Goal: Task Accomplishment & Management: Complete application form

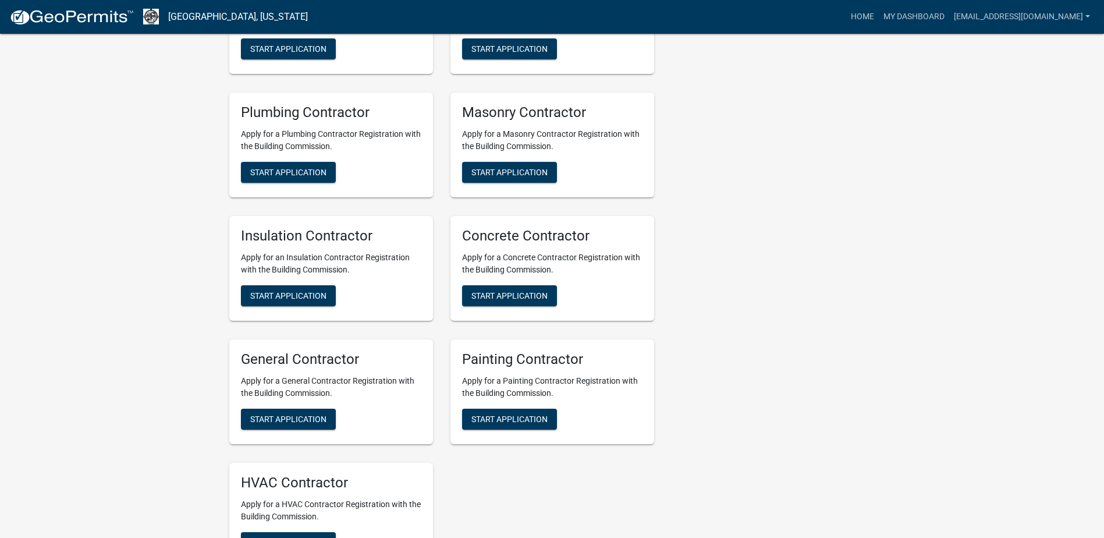
scroll to position [524, 0]
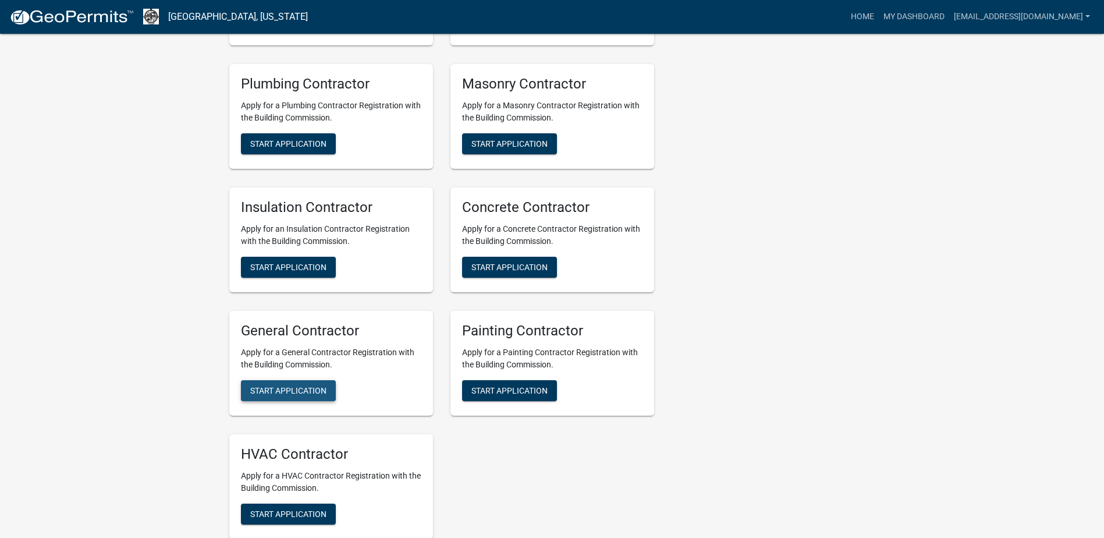
click at [292, 393] on span "Start Application" at bounding box center [288, 389] width 76 height 9
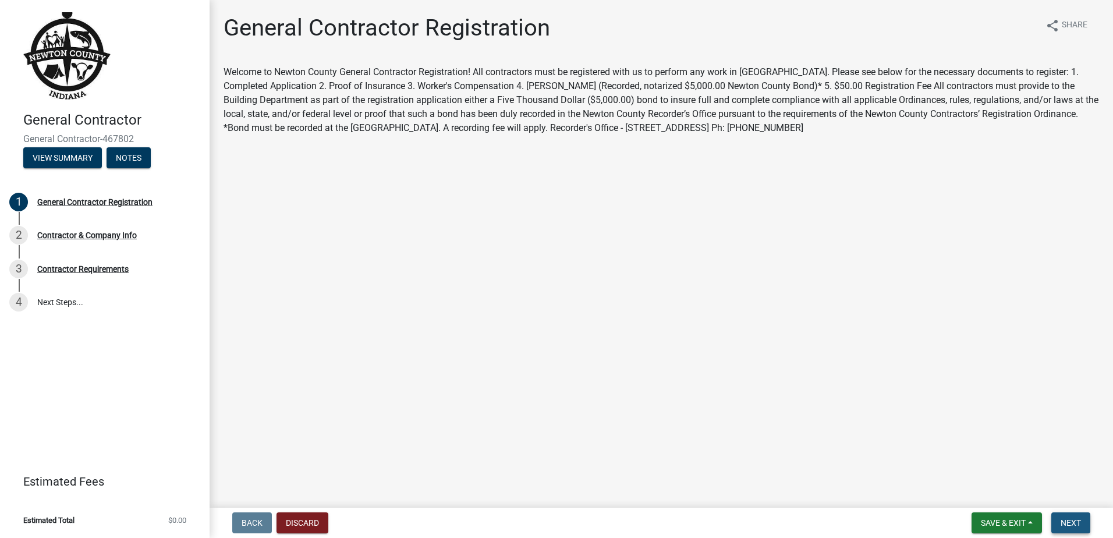
click at [1069, 524] on span "Next" at bounding box center [1071, 522] width 20 height 9
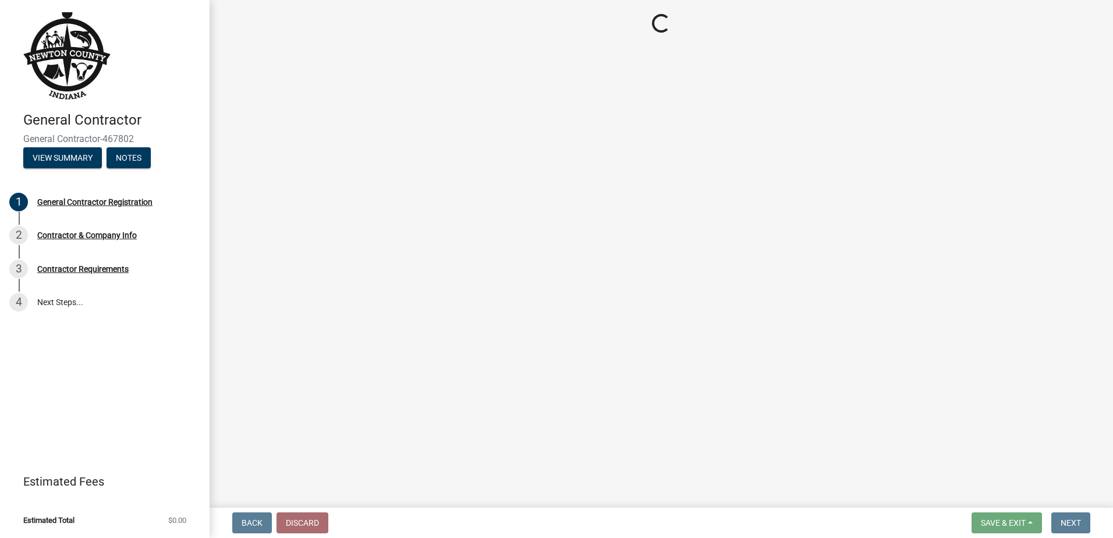
select select "[US_STATE]"
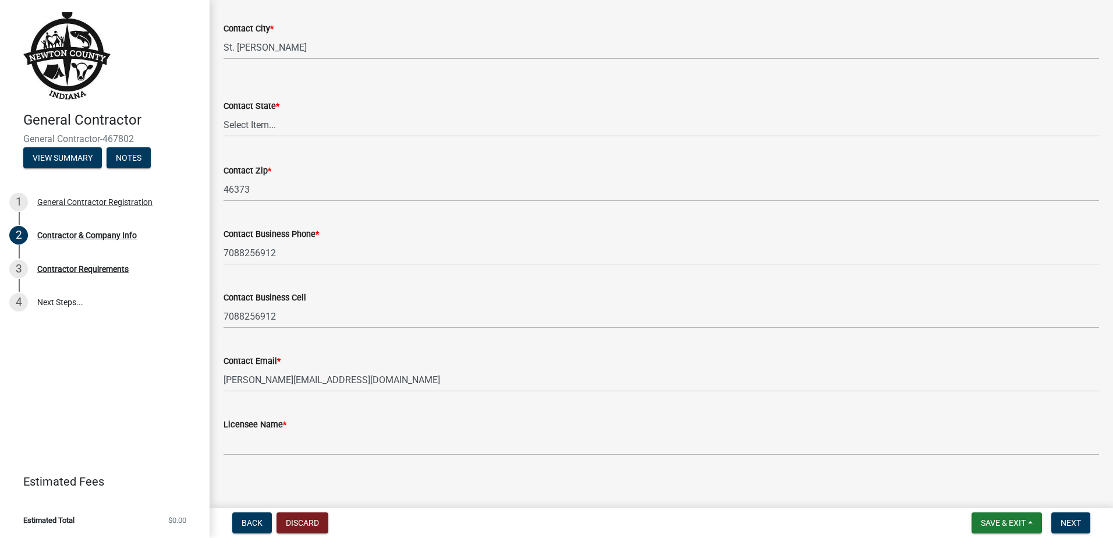
scroll to position [384, 0]
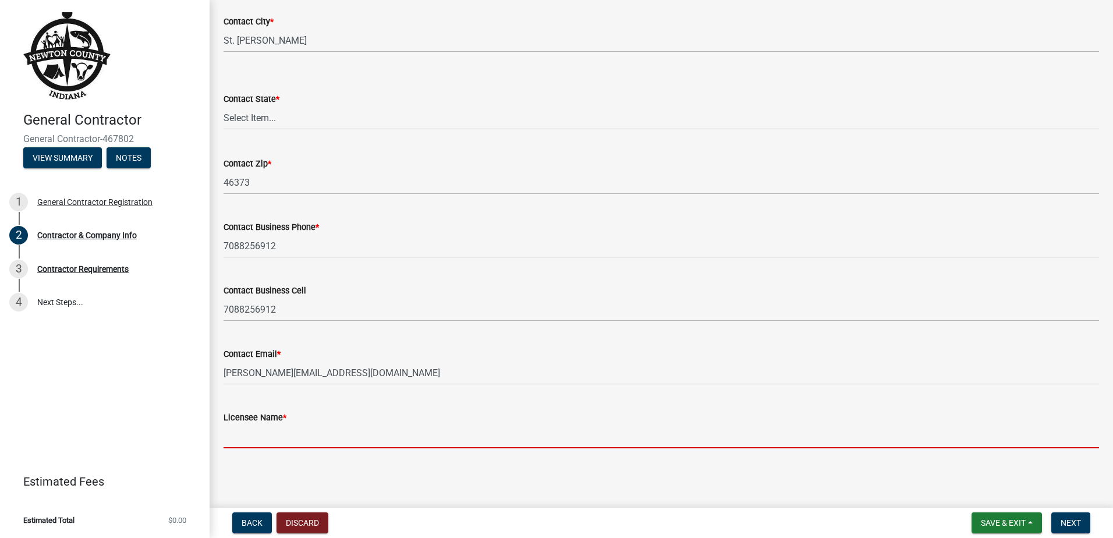
click at [249, 443] on input "Licensee Name *" at bounding box center [661, 436] width 875 height 24
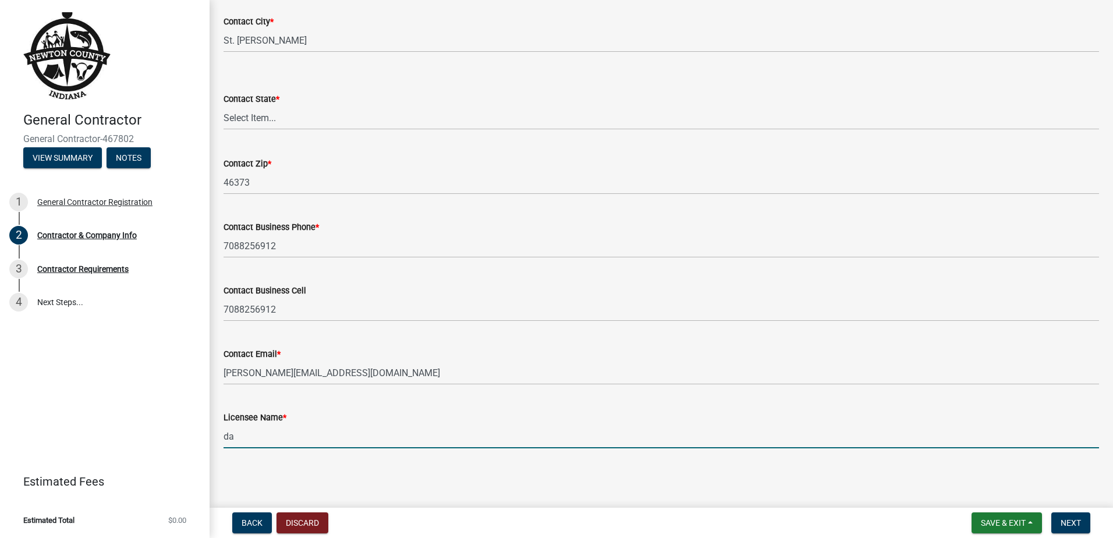
type input "d"
type input "[PERSON_NAME]"
click at [1065, 523] on span "Next" at bounding box center [1071, 522] width 20 height 9
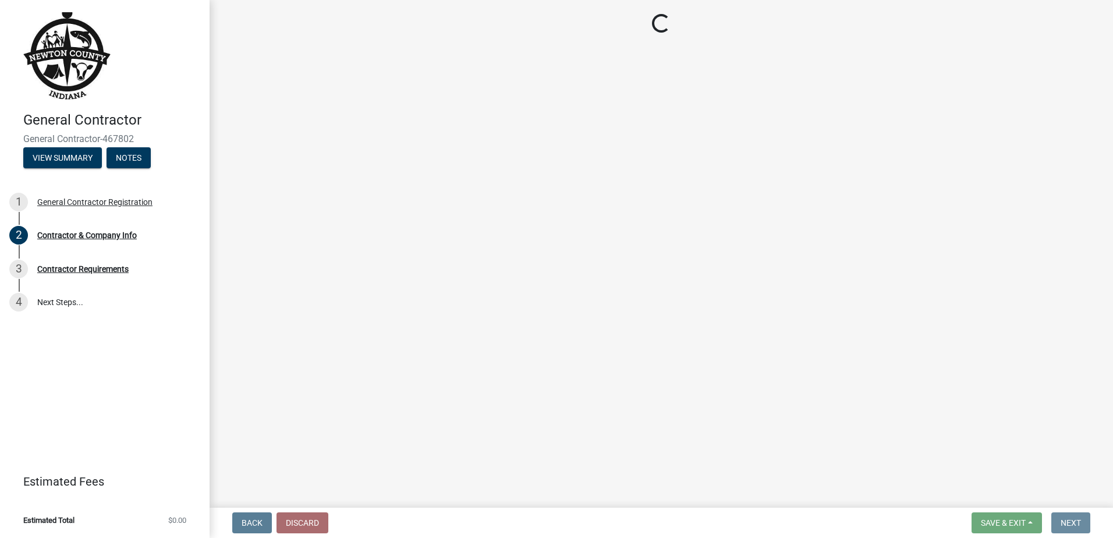
scroll to position [0, 0]
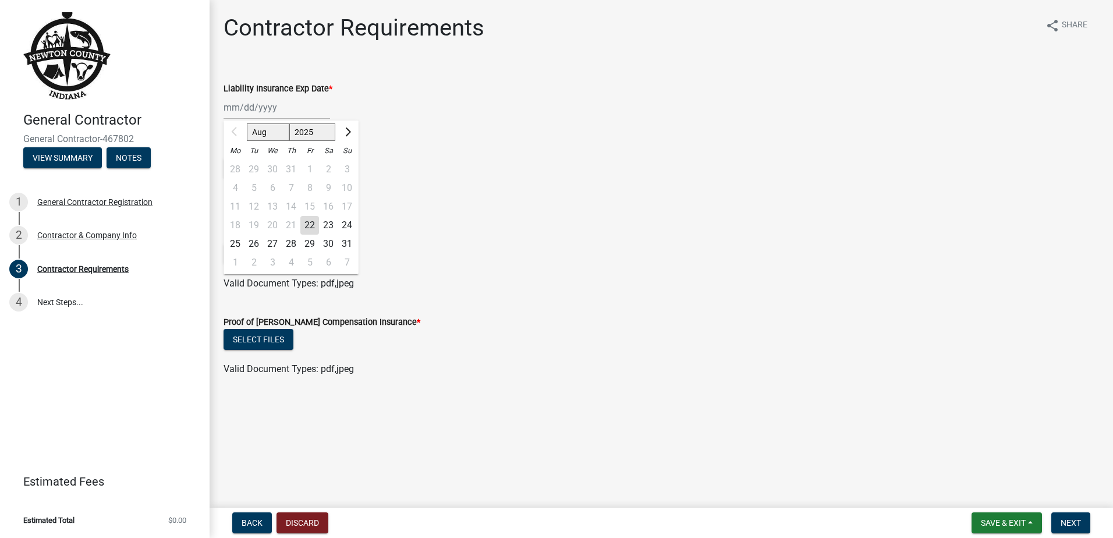
click at [252, 108] on div "Aug Sep Oct Nov [DATE] 2026 2027 2028 2029 2030 2031 2032 2033 2034 2035 2036 2…" at bounding box center [277, 107] width 107 height 24
click at [320, 127] on select "2025 2026 2027 2028 2029 2030 2031 2032 2033 2034 2035 2036 2037 2038 2039 2040…" at bounding box center [312, 131] width 47 height 17
select select "2026"
click at [289, 123] on select "2025 2026 2027 2028 2029 2030 2031 2032 2033 2034 2035 2036 2037 2038 2039 2040…" at bounding box center [312, 131] width 47 height 17
click at [234, 132] on span "Previous month" at bounding box center [235, 131] width 9 height 9
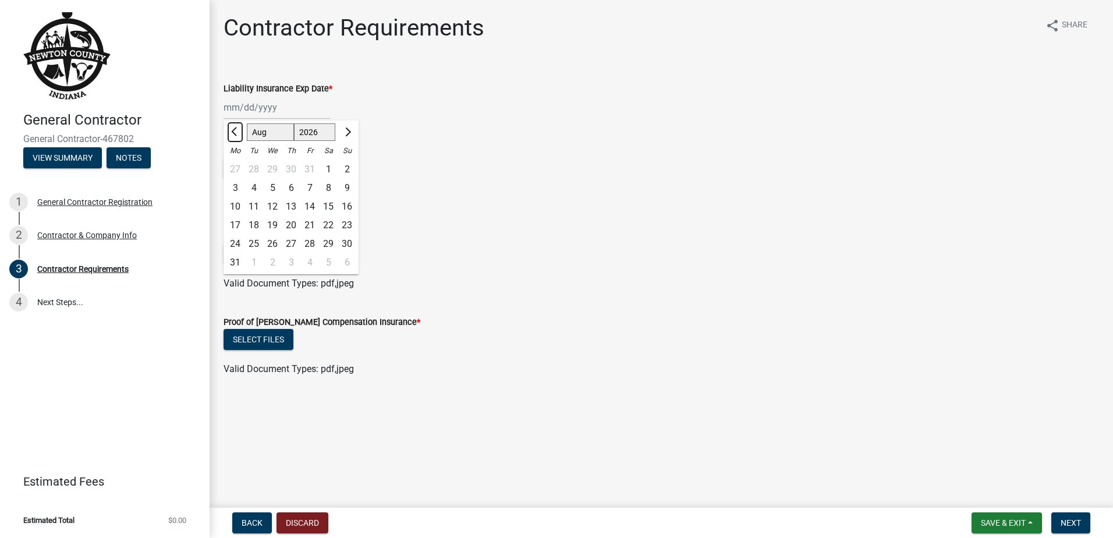
select select "7"
click at [232, 185] on div "6" at bounding box center [235, 188] width 19 height 19
type input "[DATE]"
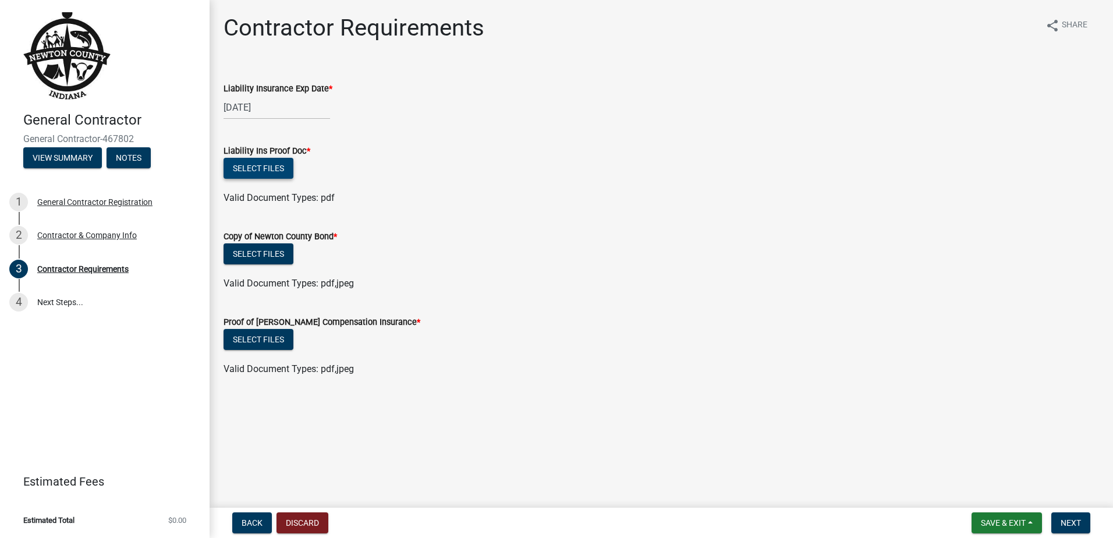
click at [260, 170] on button "Select files" at bounding box center [259, 168] width 70 height 21
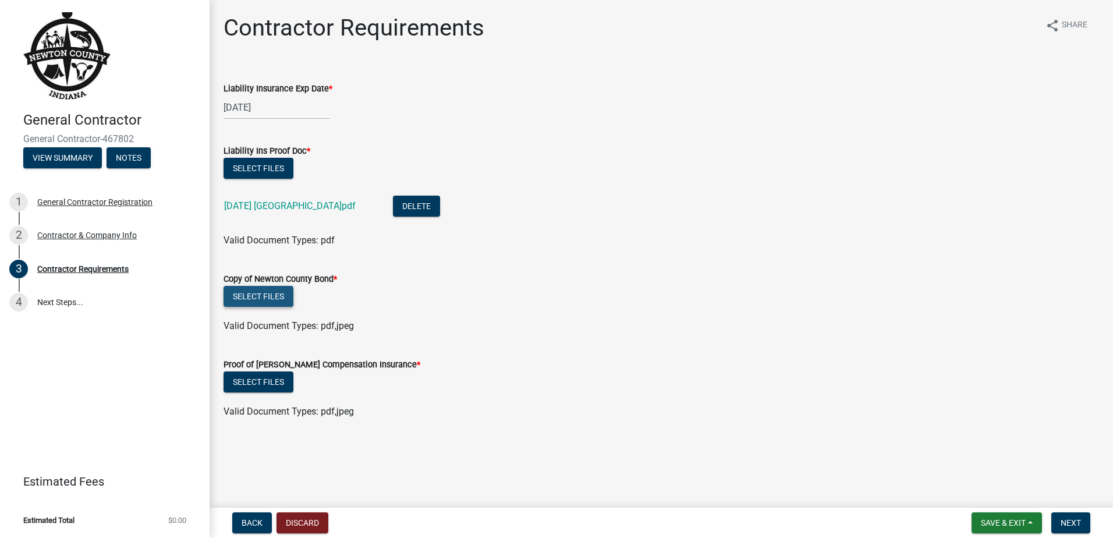
click at [257, 296] on button "Select files" at bounding box center [259, 296] width 70 height 21
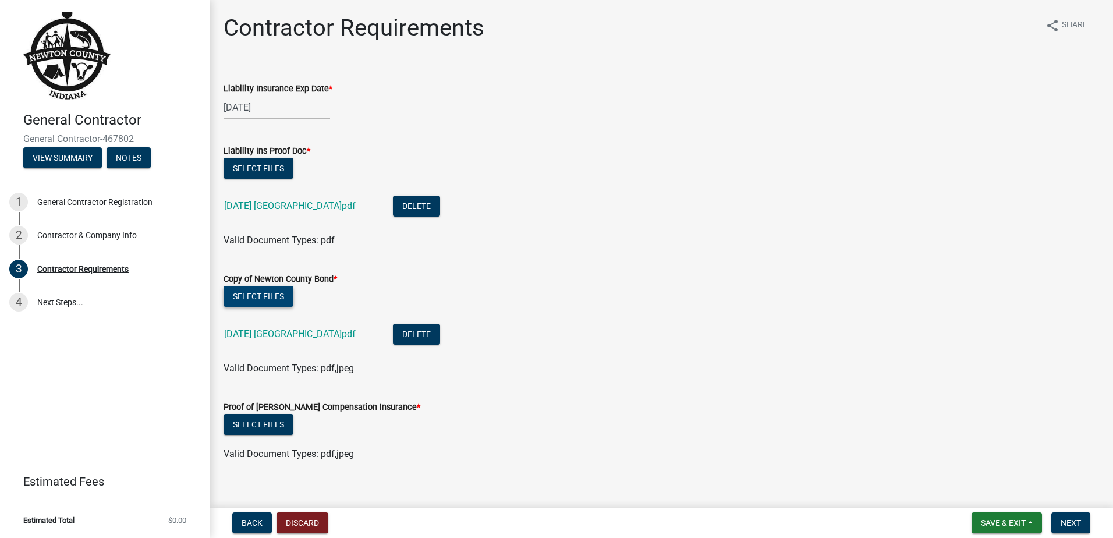
scroll to position [14, 0]
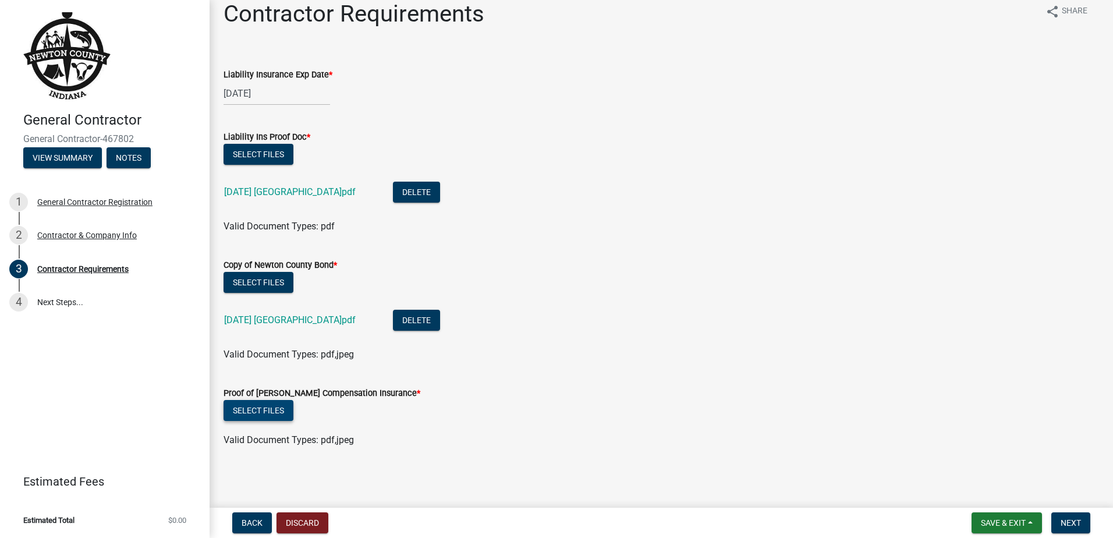
click at [260, 410] on button "Select files" at bounding box center [259, 410] width 70 height 21
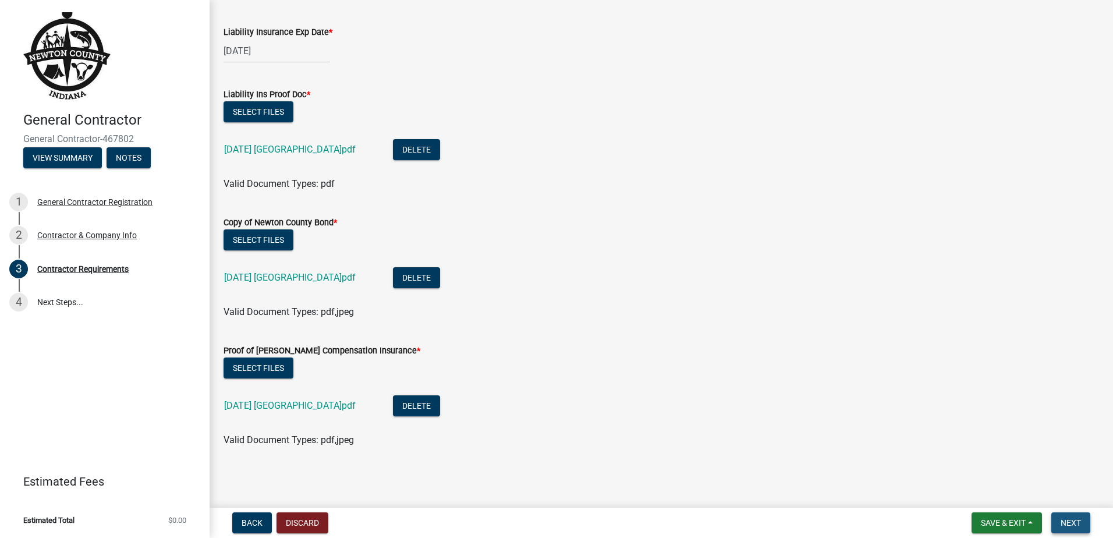
click at [1076, 524] on span "Next" at bounding box center [1071, 522] width 20 height 9
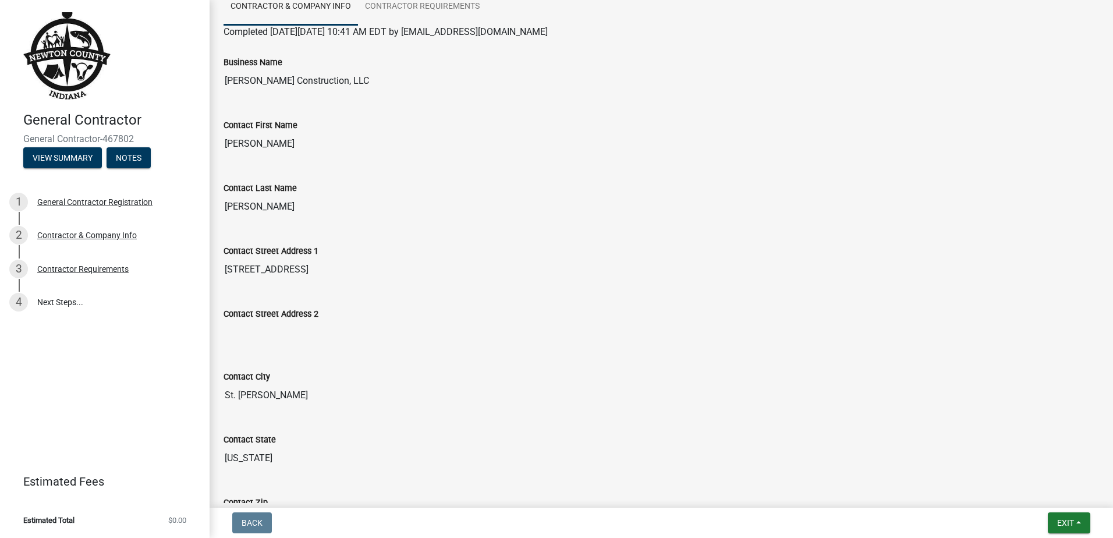
scroll to position [0, 0]
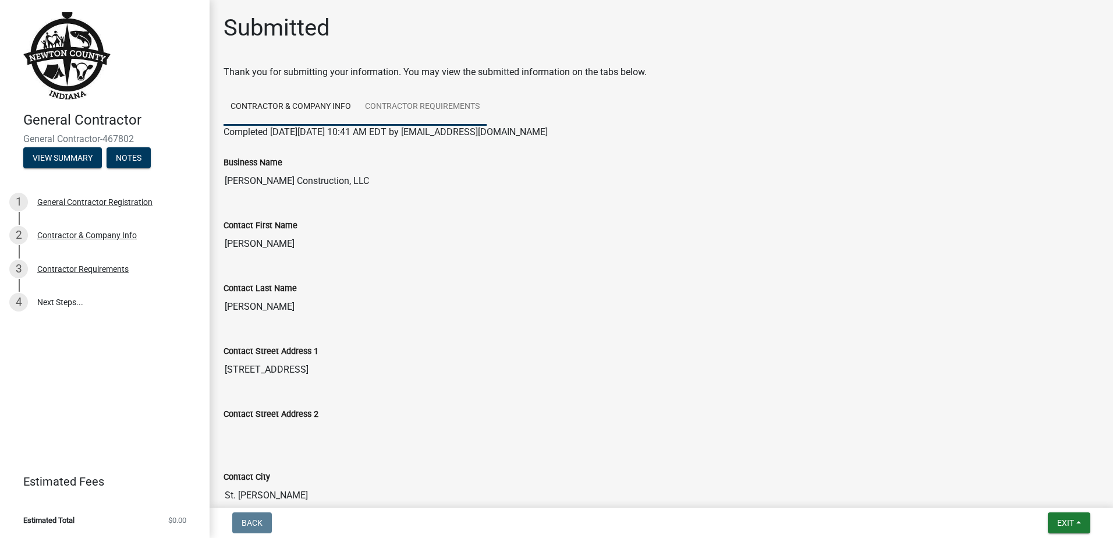
click at [424, 104] on link "Contractor Requirements" at bounding box center [422, 106] width 129 height 37
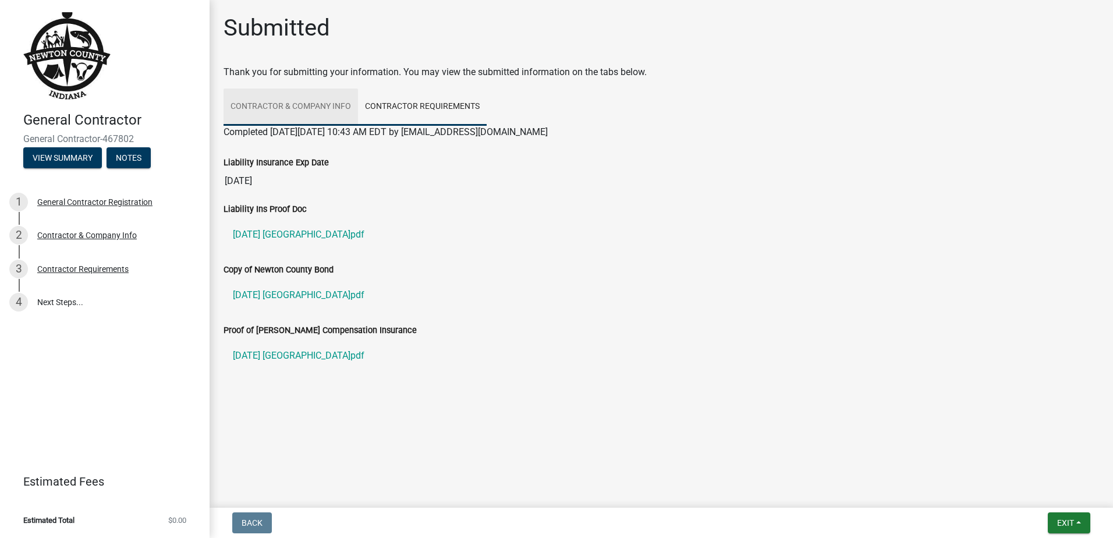
click at [321, 104] on link "Contractor & Company Info" at bounding box center [291, 106] width 134 height 37
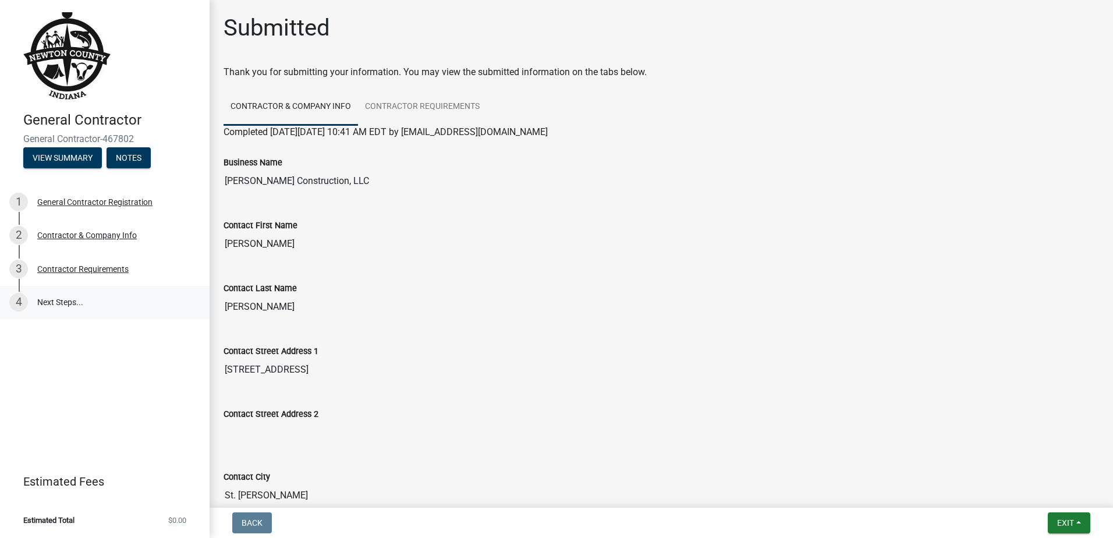
click at [53, 302] on link "4 Next Steps..." at bounding box center [105, 303] width 210 height 34
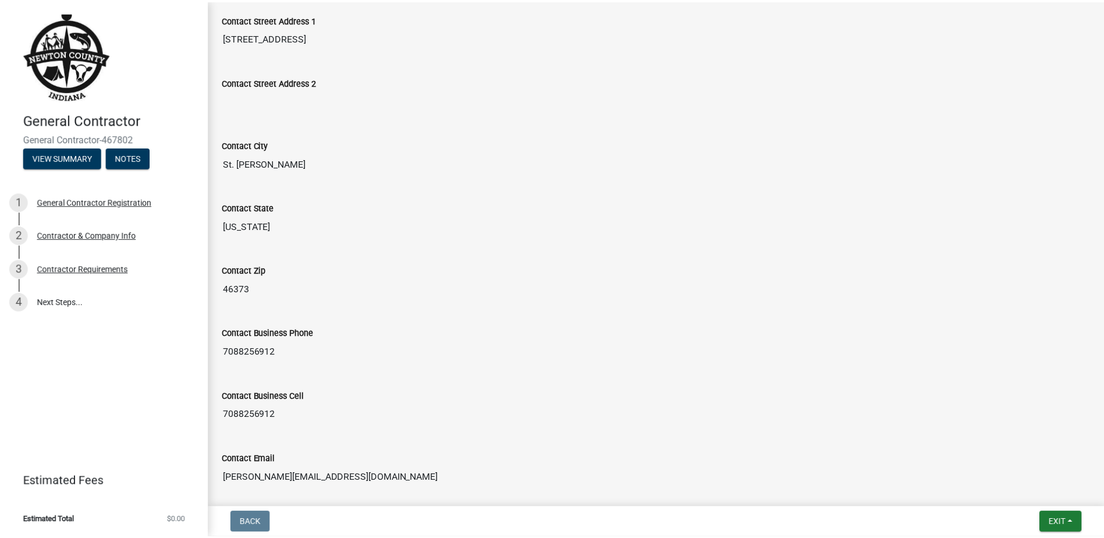
scroll to position [450, 0]
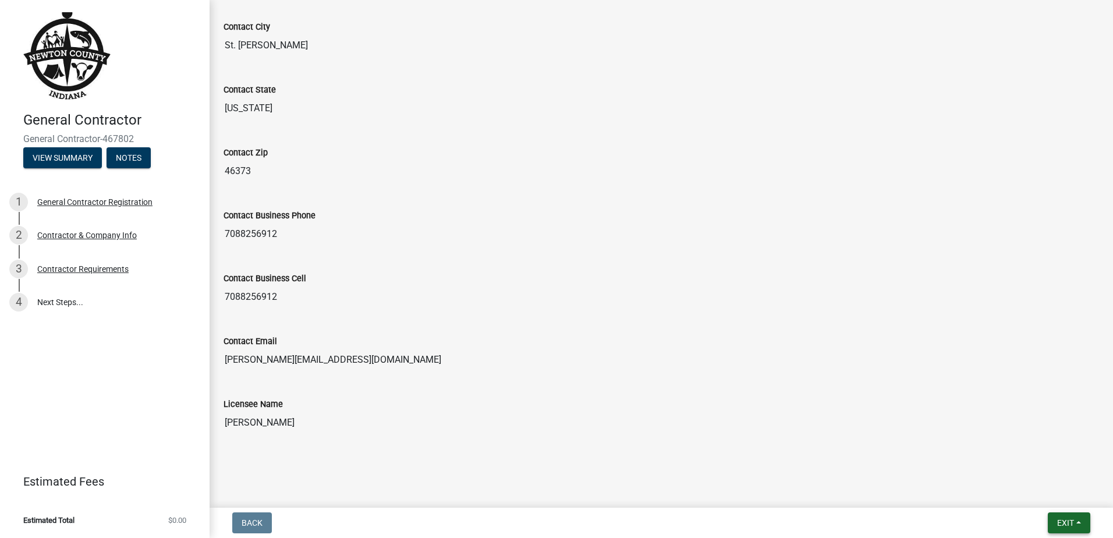
click at [1063, 524] on span "Exit" at bounding box center [1065, 522] width 17 height 9
click at [1022, 490] on button "Save & Exit" at bounding box center [1043, 492] width 93 height 28
